Goal: Task Accomplishment & Management: Use online tool/utility

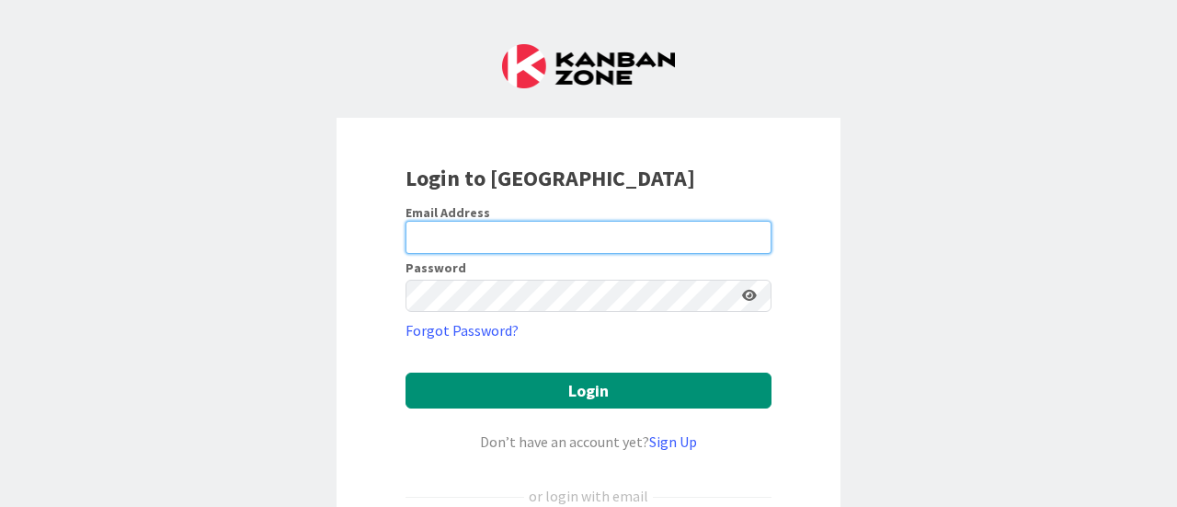
click at [460, 235] on input "email" at bounding box center [589, 237] width 366 height 33
type input "gsp@connellycenter.org"
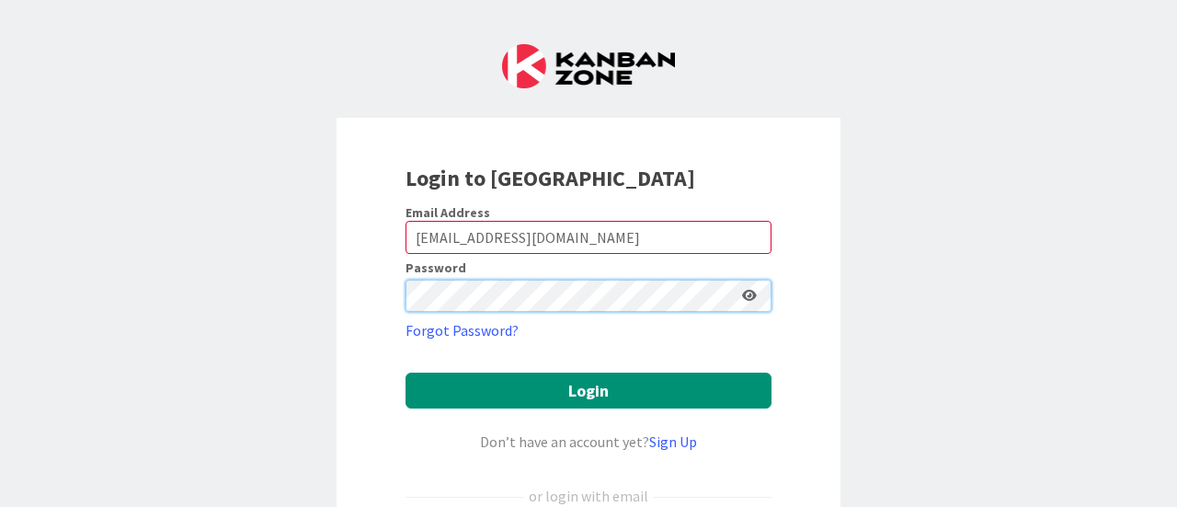
click at [406, 373] on button "Login" at bounding box center [589, 391] width 366 height 36
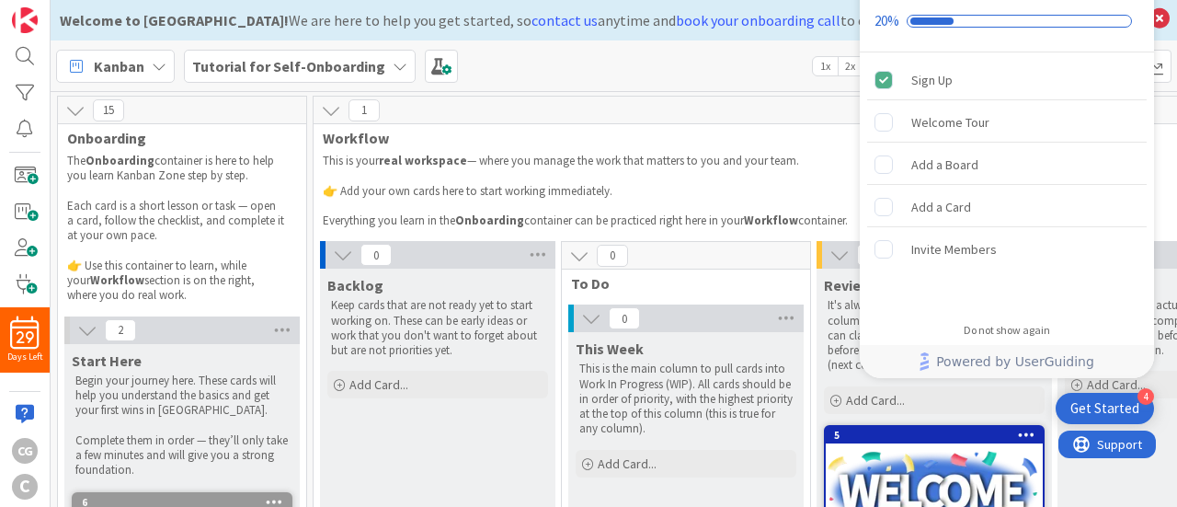
click at [686, 56] on div "Kanban Tutorial for Self-Onboarding 1x 2x 3x" at bounding box center [614, 65] width 1127 height 51
click at [644, 67] on div "Kanban Tutorial for Self-Onboarding 1x 2x 3x" at bounding box center [614, 65] width 1127 height 51
click at [556, 82] on div "Kanban Tutorial for Self-Onboarding 1x 2x 3x" at bounding box center [614, 65] width 1127 height 51
click at [915, 122] on div "Welcome Tour" at bounding box center [950, 122] width 78 height 22
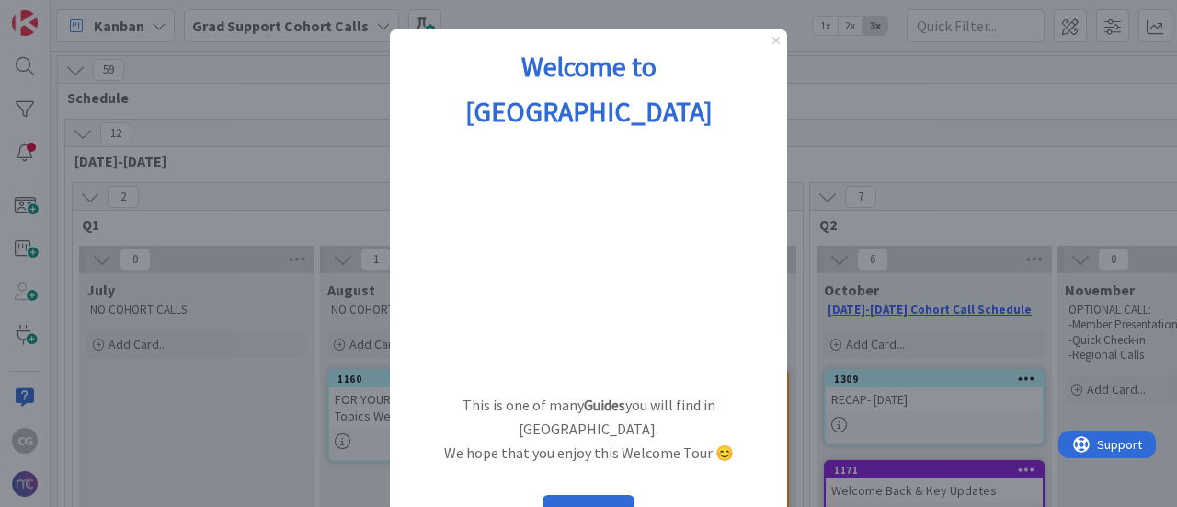
click at [779, 42] on icon "Close Preview" at bounding box center [776, 40] width 7 height 7
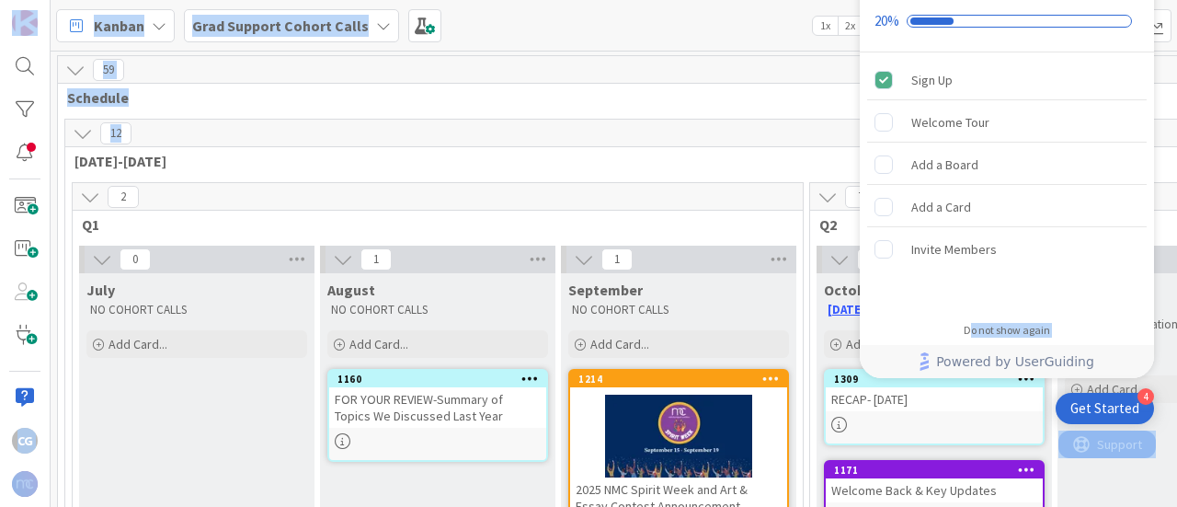
drag, startPoint x: 972, startPoint y: 332, endPoint x: 725, endPoint y: 131, distance: 319.0
click at [727, 135] on body "4 Get Started Onboarding Checklist 20% Sign Up Welcome Tour Add a Board Add a C…" at bounding box center [588, 253] width 1177 height 507
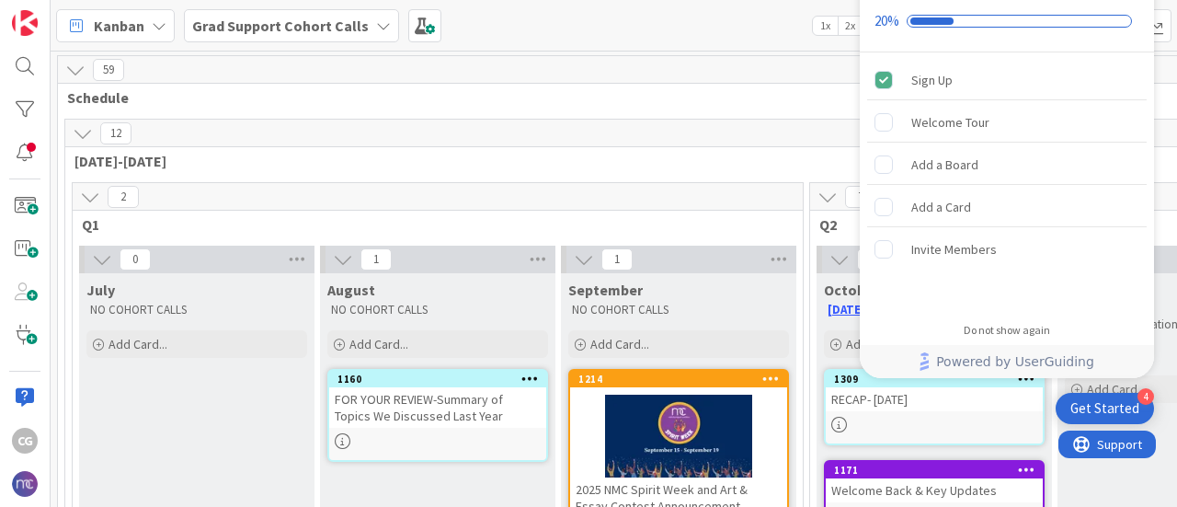
click at [975, 17] on div "Checklist progress: 20%" at bounding box center [1019, 21] width 225 height 13
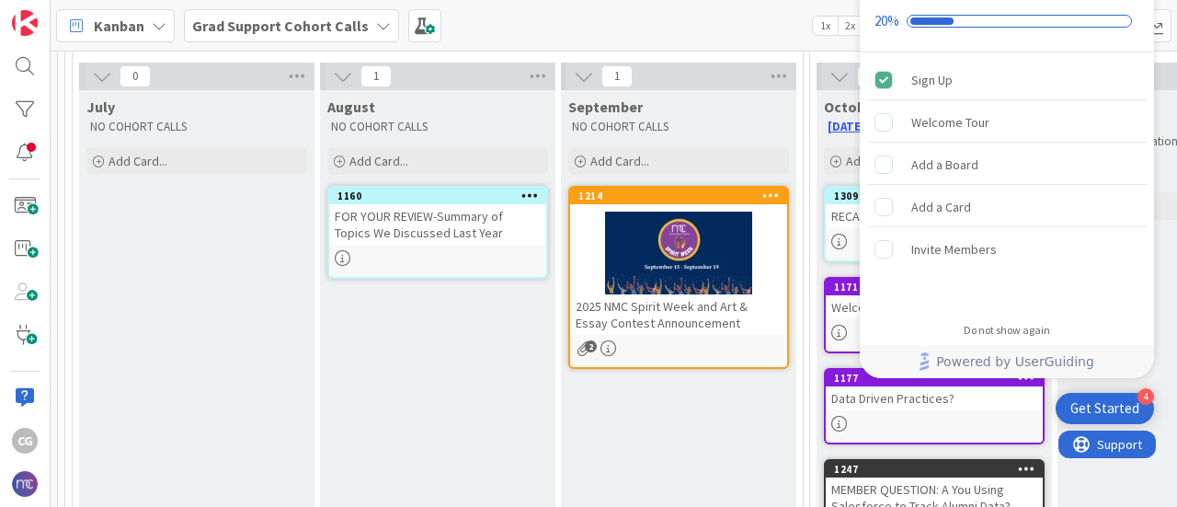
scroll to position [184, 0]
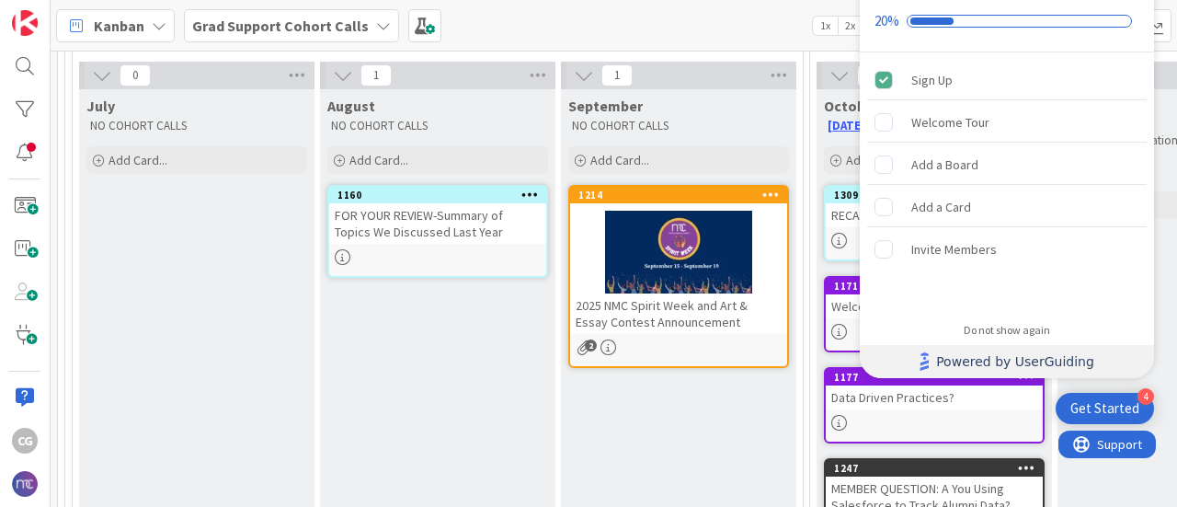
click at [1026, 367] on span "Powered by UserGuiding" at bounding box center [1015, 361] width 158 height 22
click at [887, 90] on div "Sign Up" at bounding box center [1007, 80] width 280 height 40
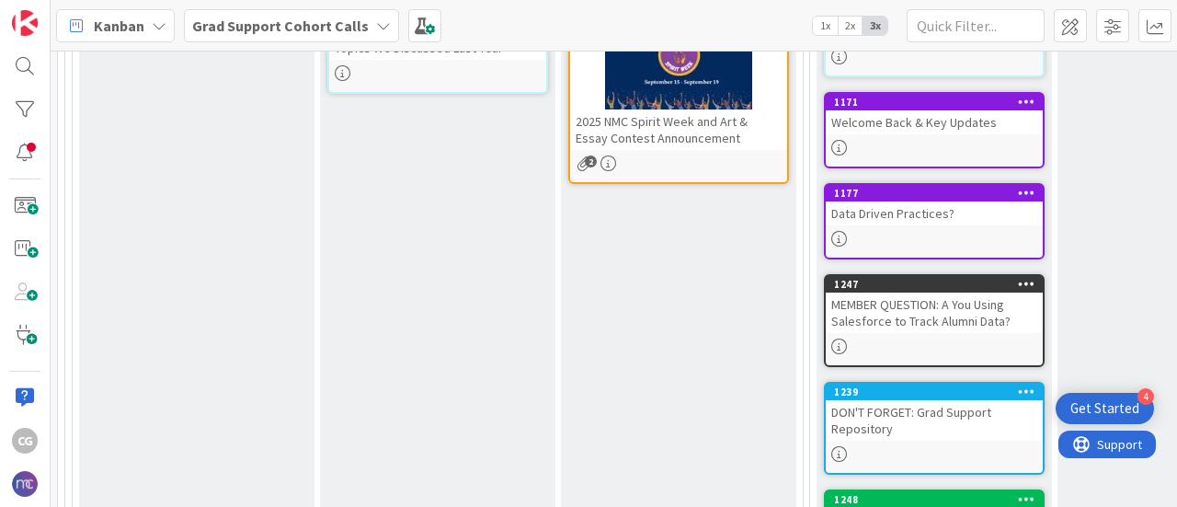
scroll to position [217, 0]
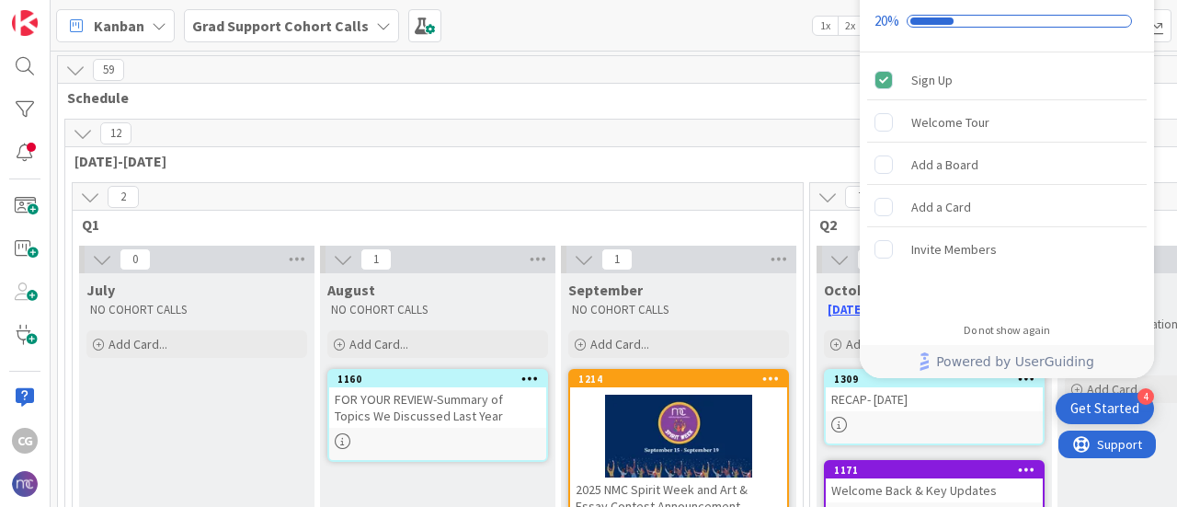
click at [944, 33] on div "Onboarding Checklist 20%" at bounding box center [1007, 6] width 294 height 93
drag, startPoint x: 730, startPoint y: 58, endPoint x: 821, endPoint y: 124, distance: 112.6
click at [968, 79] on div "Sign Up" at bounding box center [1007, 80] width 280 height 40
click at [1008, 327] on div "Do not show again" at bounding box center [1007, 330] width 86 height 15
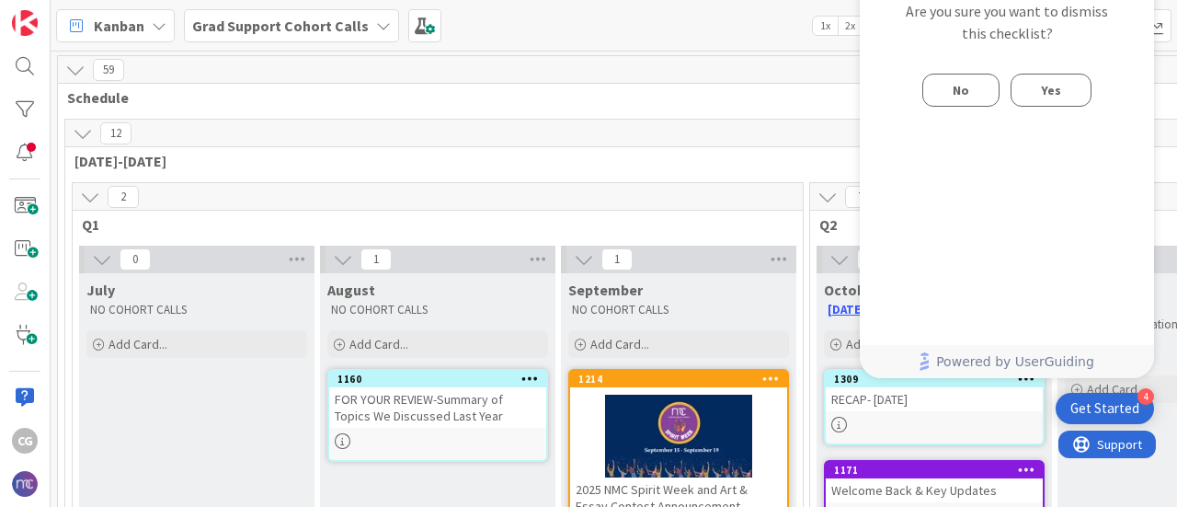
click at [988, 89] on button "No" at bounding box center [961, 90] width 77 height 33
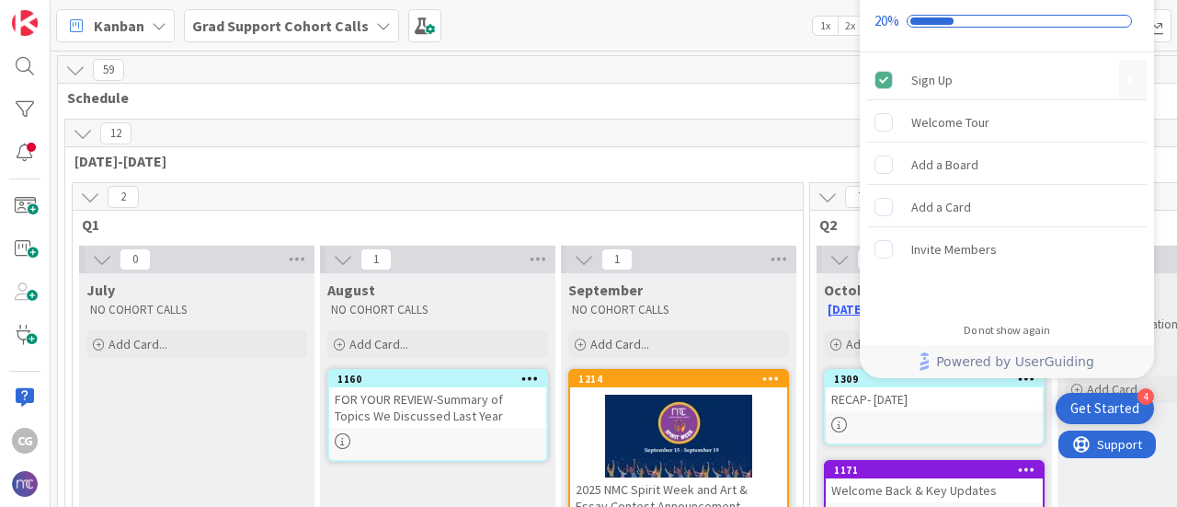
click at [1010, 65] on div "Sign Up" at bounding box center [1007, 80] width 280 height 40
